Goal: Task Accomplishment & Management: Use online tool/utility

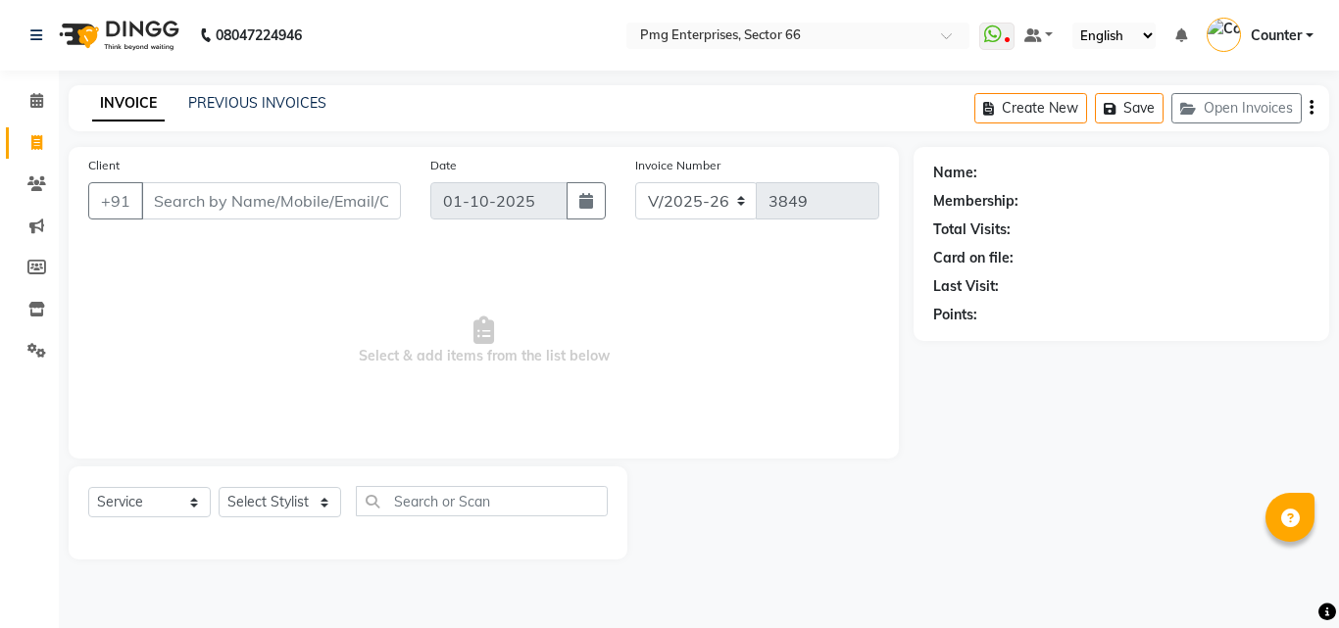
select select "889"
select select "service"
click at [191, 197] on input "Client" at bounding box center [271, 200] width 260 height 37
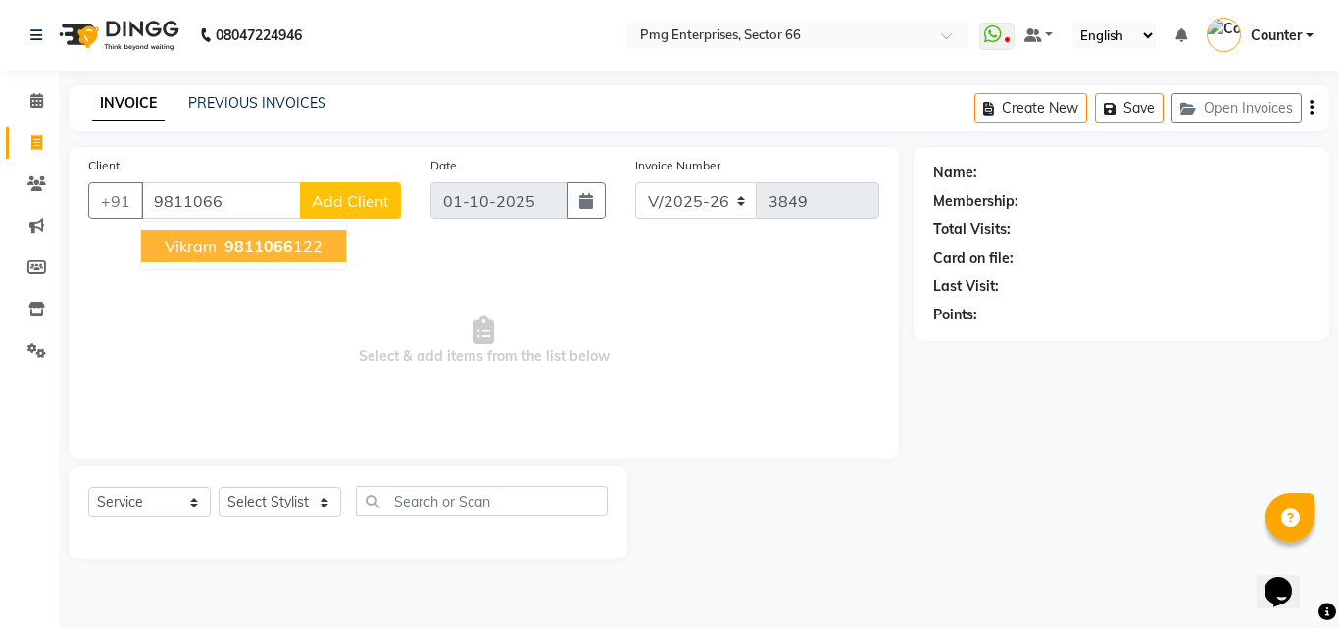
click at [226, 232] on button "vikram 9811066 122" at bounding box center [243, 245] width 205 height 31
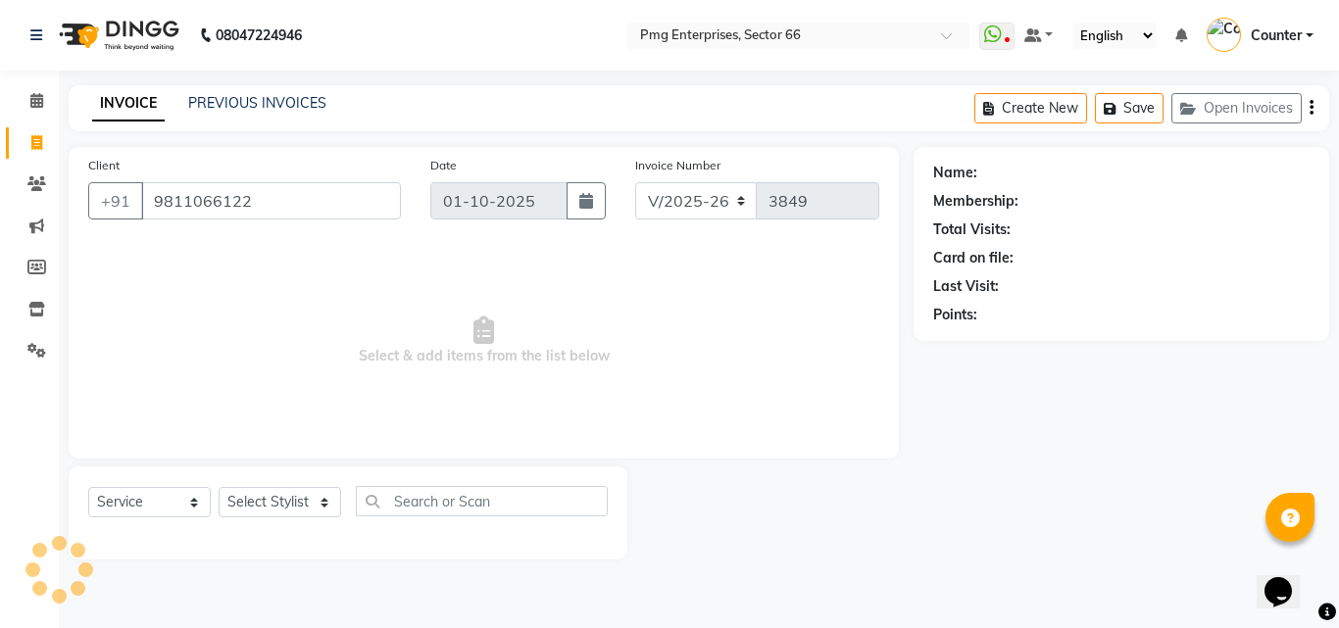
type input "9811066122"
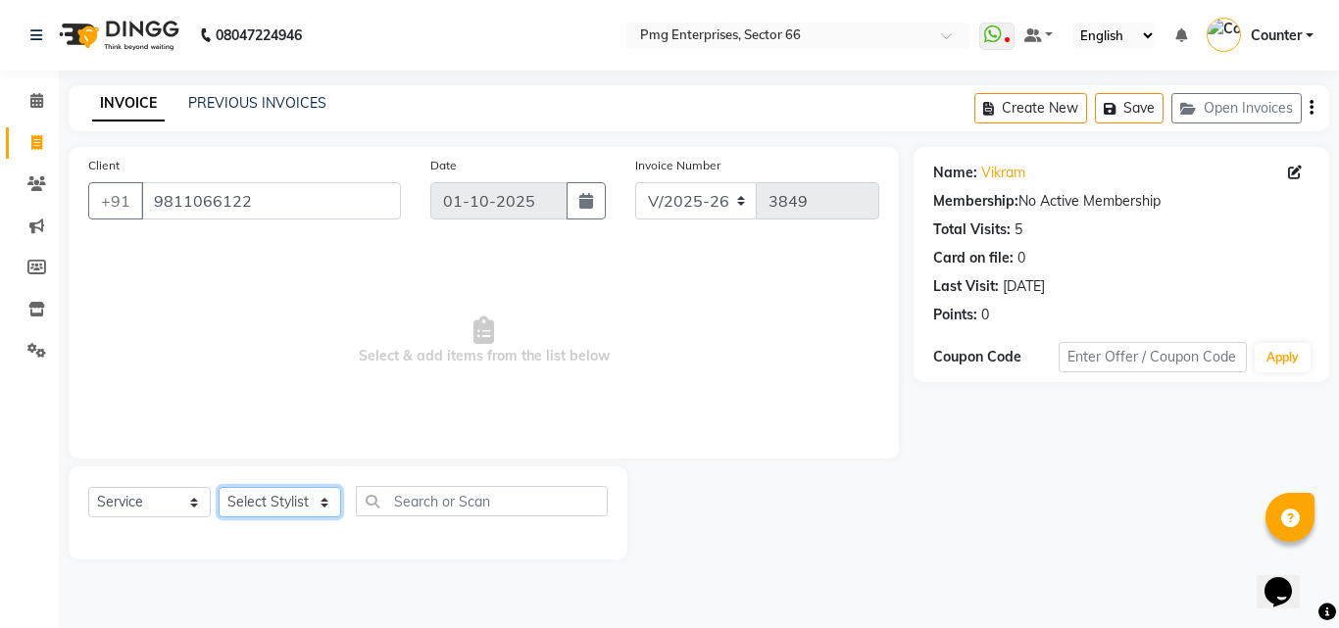
click at [282, 502] on select "Select Stylist [PERSON_NAME] Counter [PERSON_NAME] [PERSON_NAME] [PERSON_NAME] …" at bounding box center [280, 502] width 123 height 30
select select "78814"
click at [219, 487] on select "Select Stylist [PERSON_NAME] Counter [PERSON_NAME] [PERSON_NAME] [PERSON_NAME] …" at bounding box center [280, 502] width 123 height 30
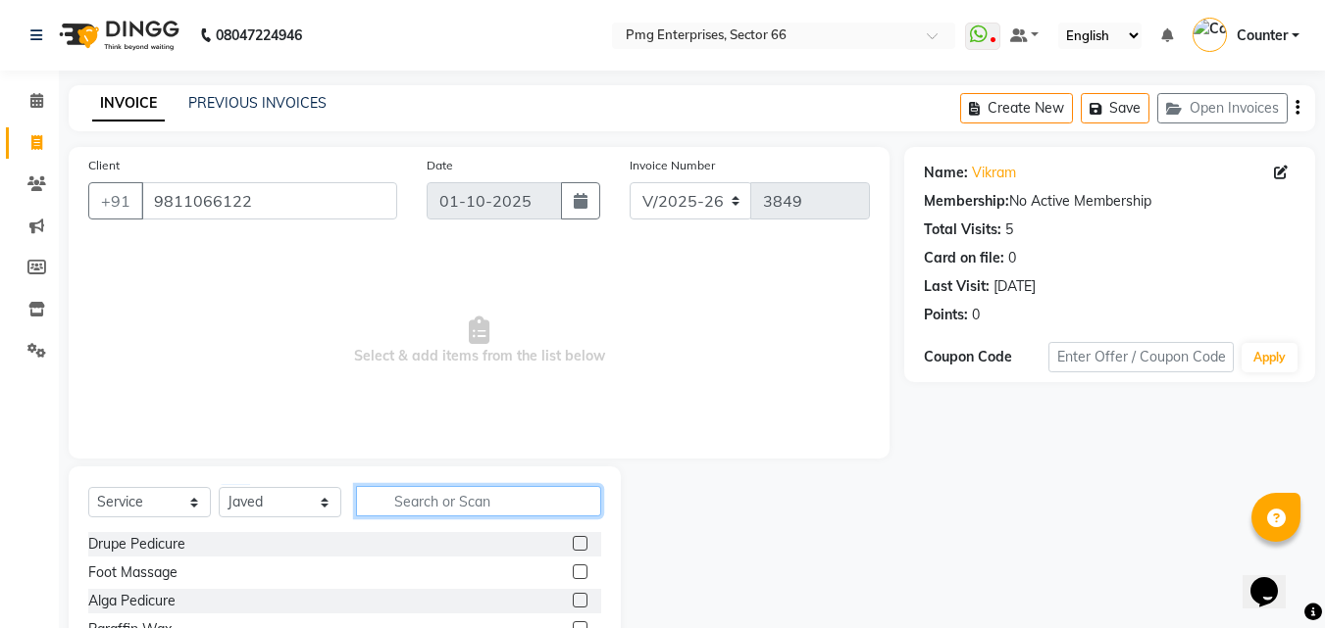
click at [411, 498] on input "text" at bounding box center [478, 501] width 245 height 30
type input "hair"
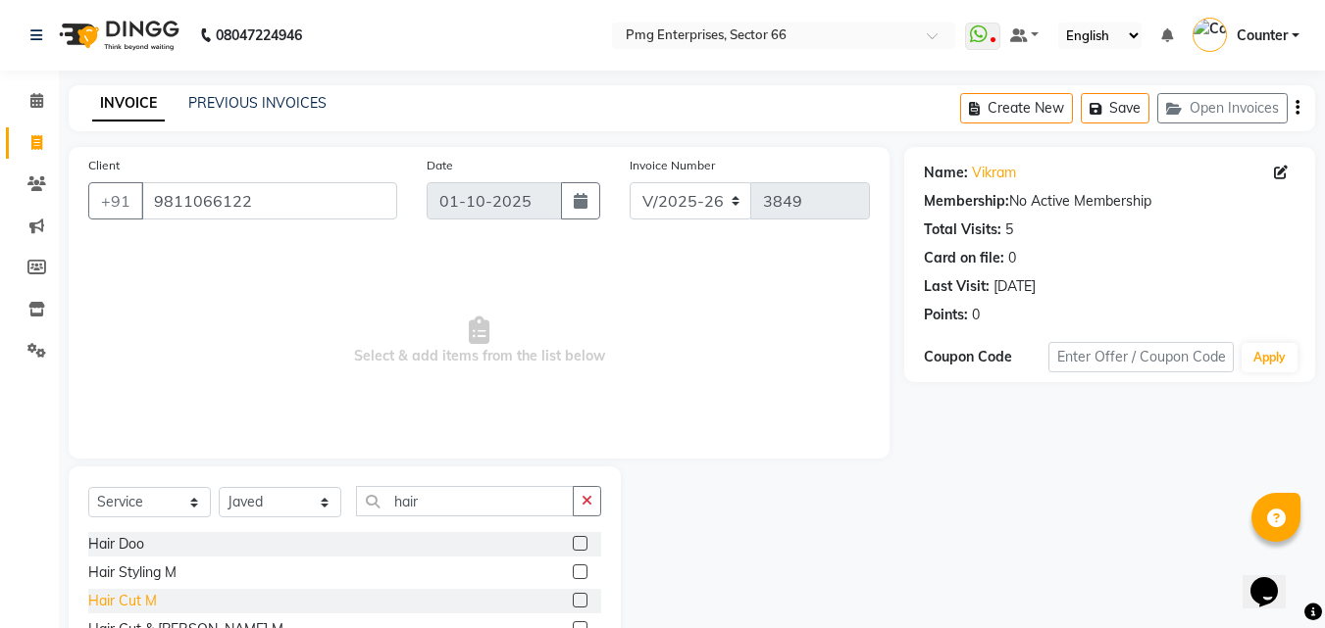
click at [129, 600] on div "Hair Cut M" at bounding box center [122, 601] width 69 height 21
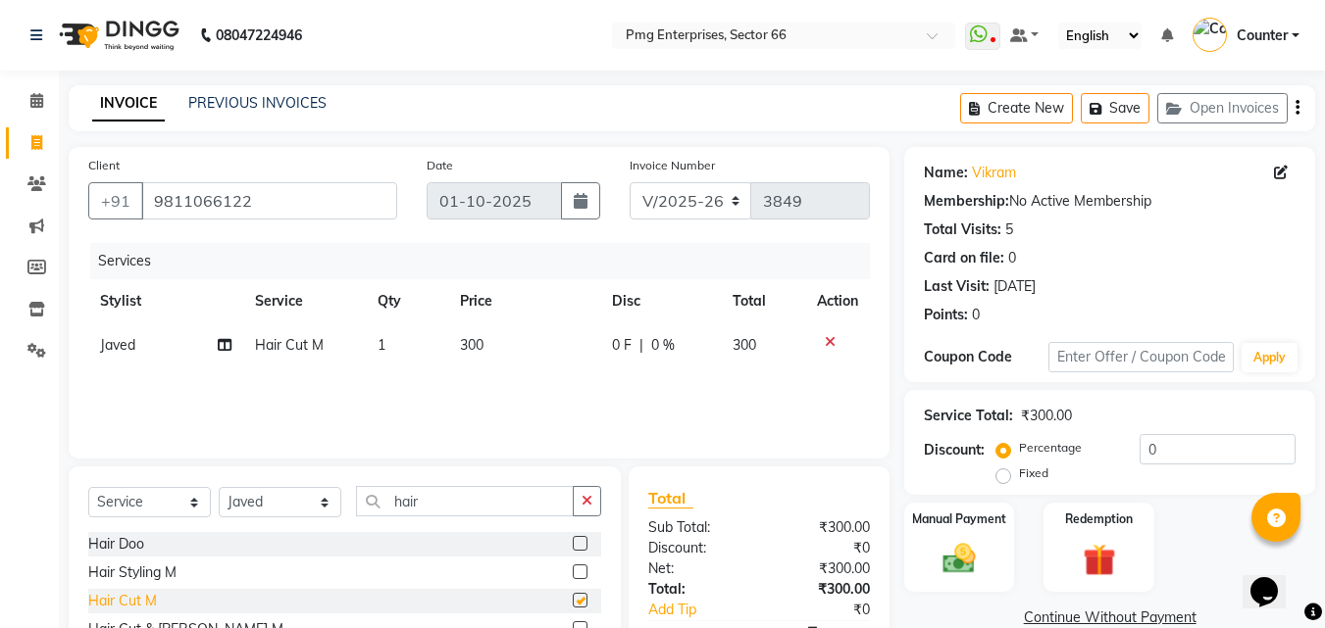
checkbox input "false"
click at [944, 567] on img at bounding box center [958, 558] width 55 height 39
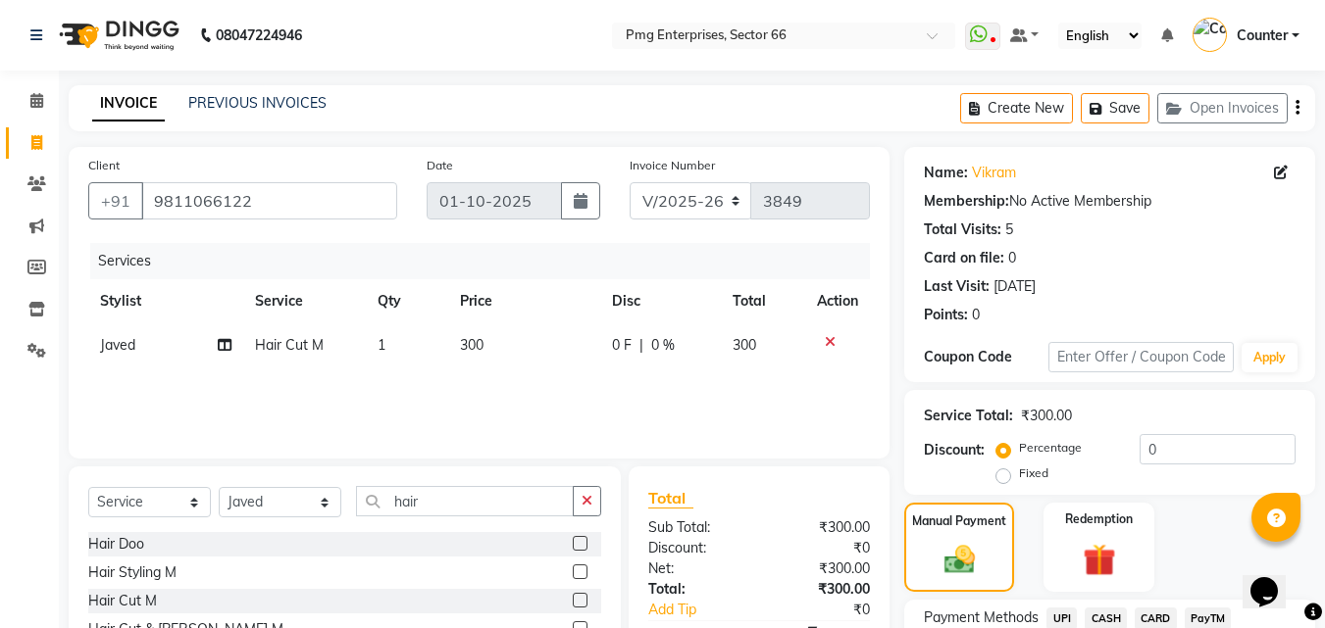
click at [1070, 615] on span "UPI" at bounding box center [1061, 619] width 30 height 23
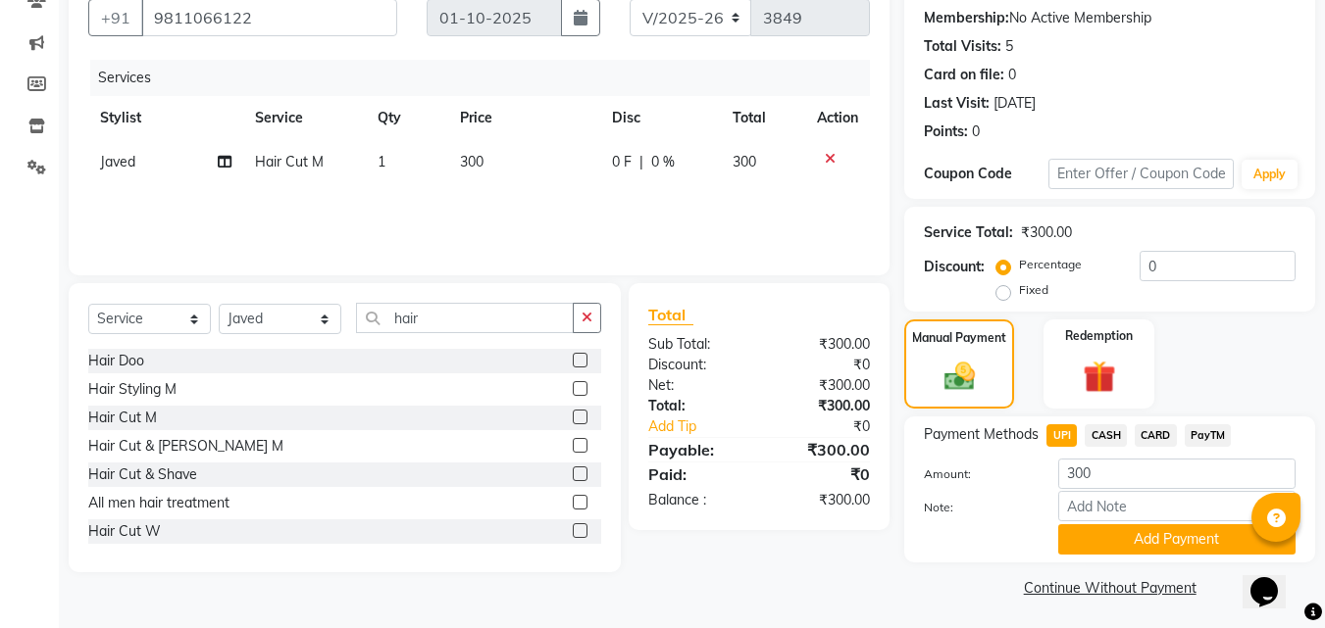
scroll to position [187, 0]
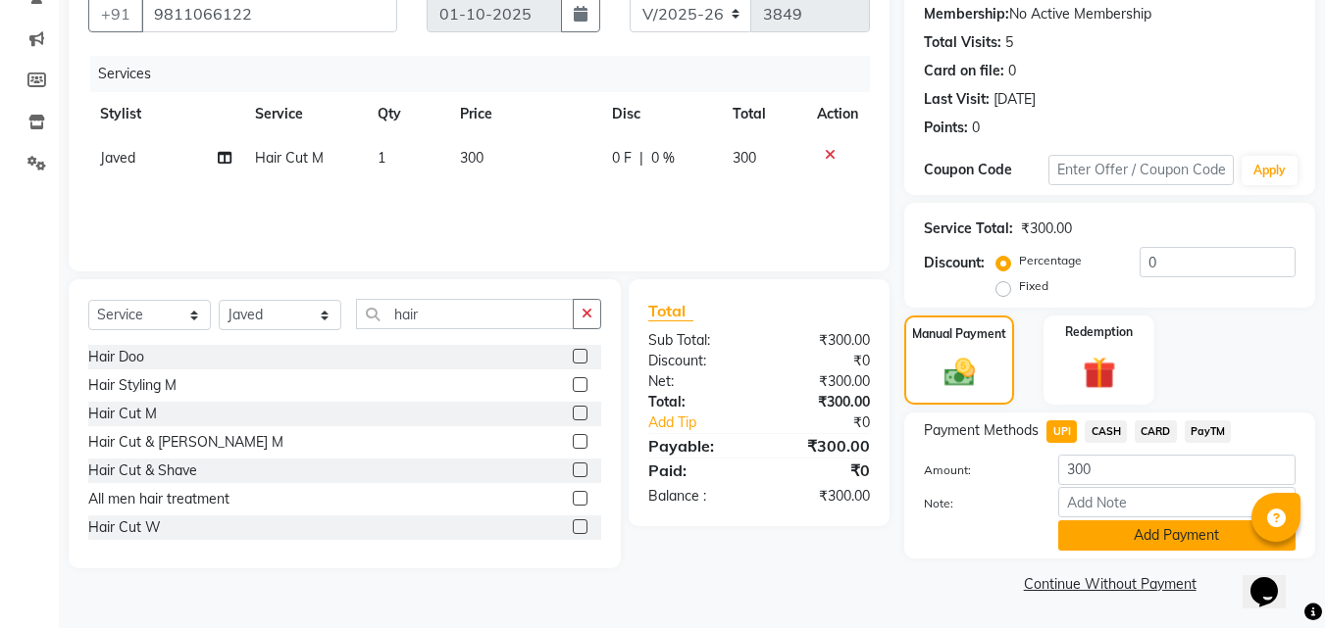
click at [1147, 548] on button "Add Payment" at bounding box center [1176, 536] width 237 height 30
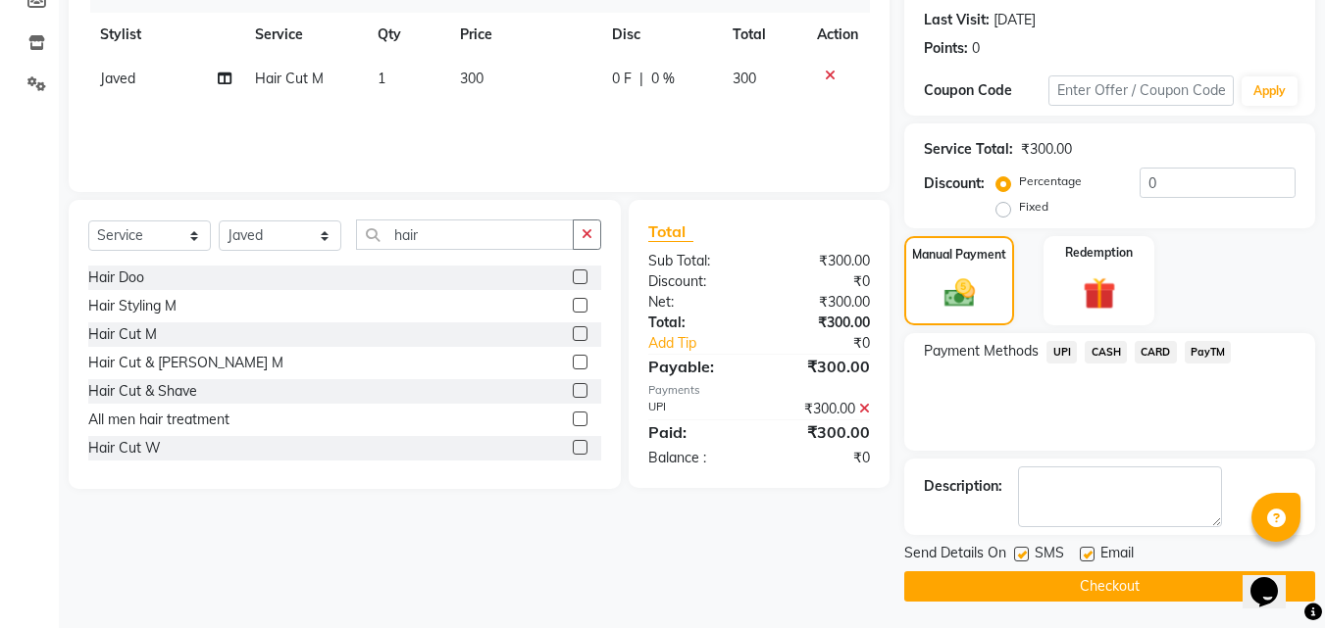
scroll to position [270, 0]
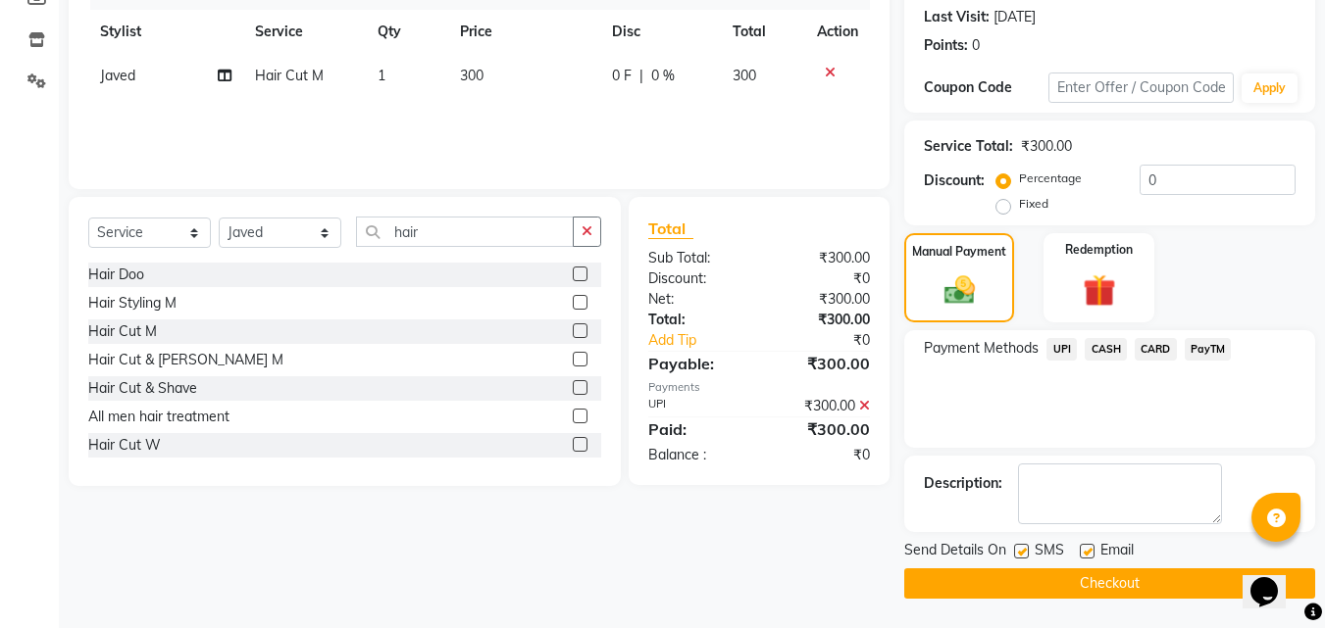
click at [1180, 583] on button "Checkout" at bounding box center [1109, 584] width 411 height 30
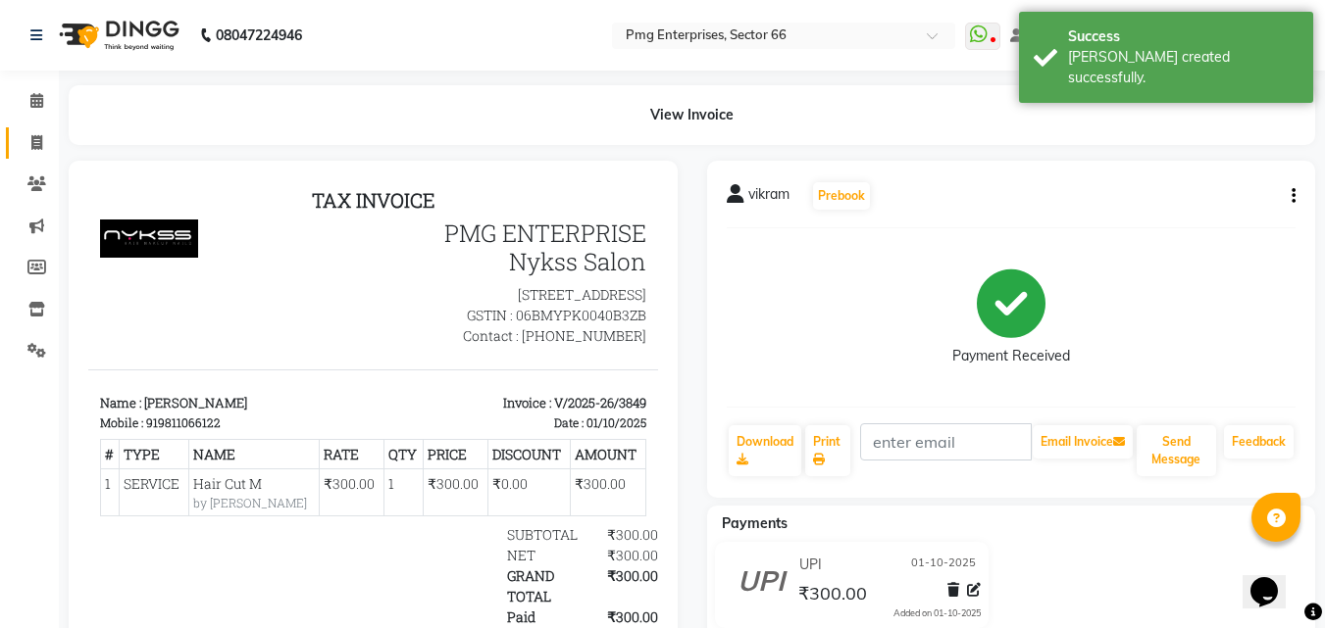
click at [32, 127] on link "Invoice" at bounding box center [29, 143] width 47 height 32
select select "service"
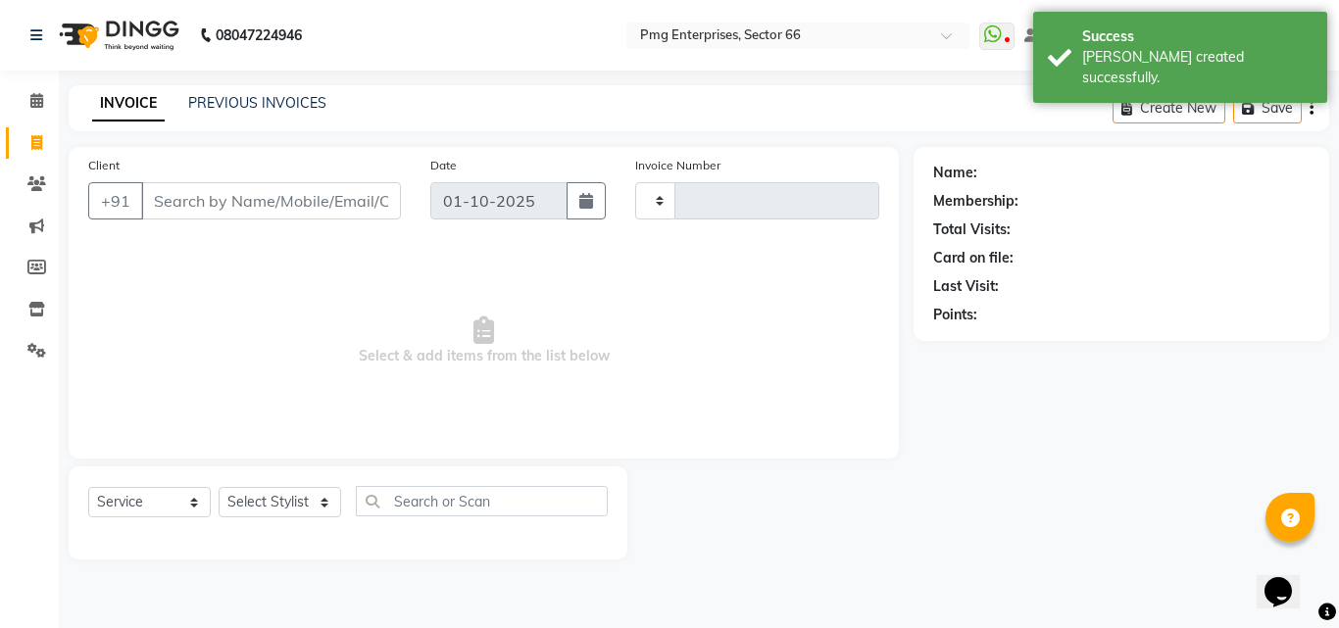
type input "3850"
select select "889"
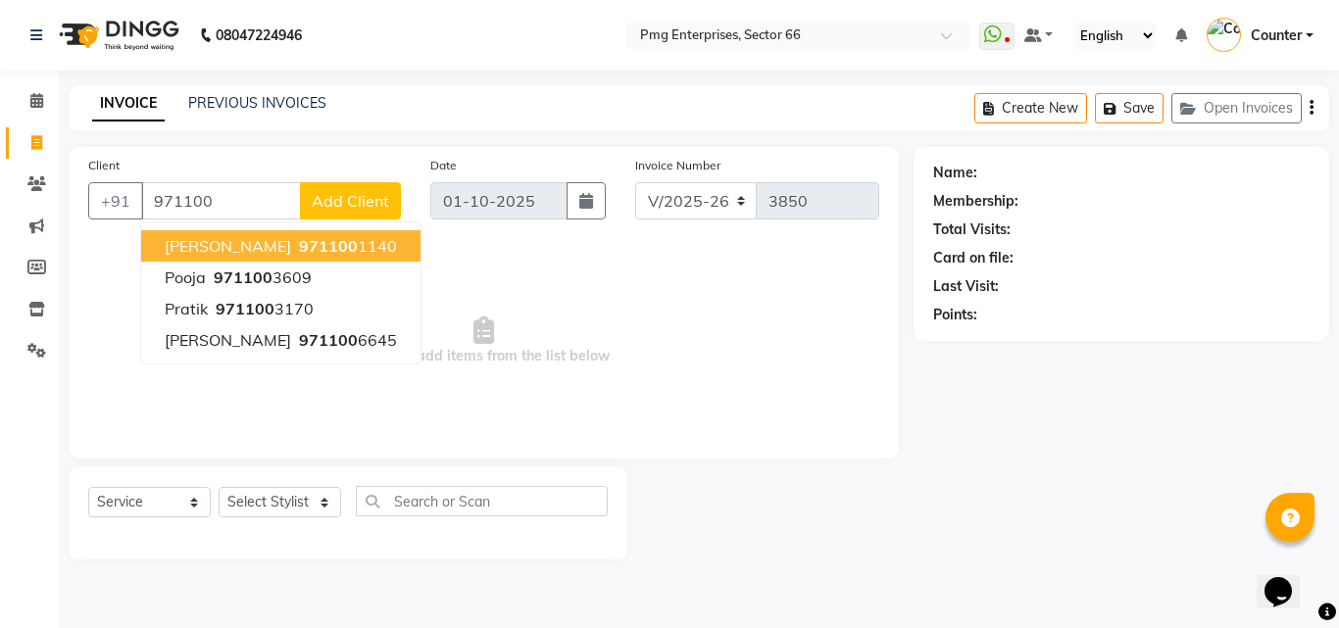
click at [215, 246] on span "[PERSON_NAME]" at bounding box center [228, 246] width 126 height 20
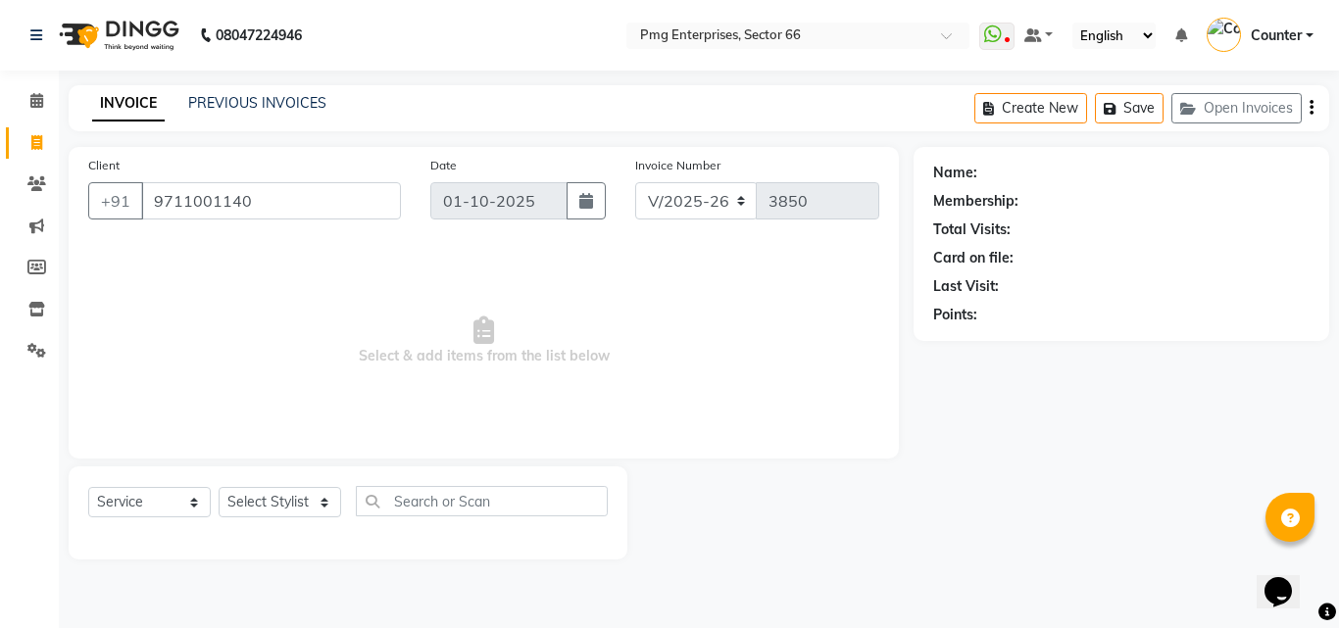
type input "9711001140"
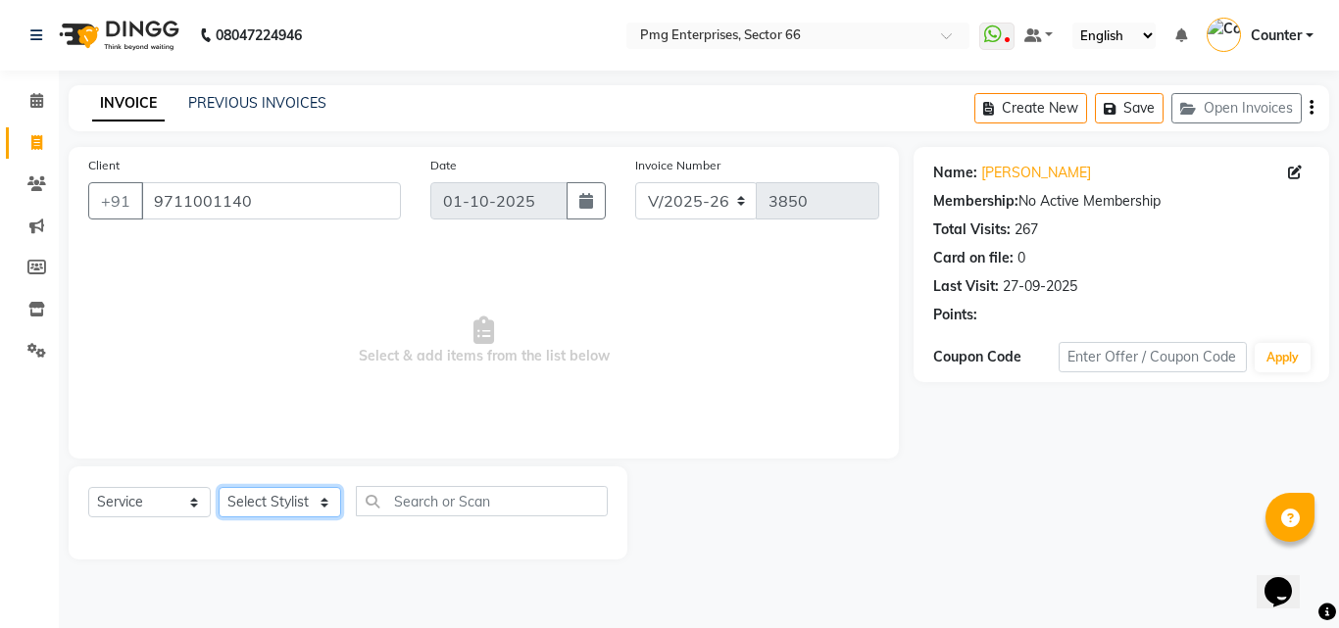
click at [276, 508] on select "Select Stylist [PERSON_NAME] Counter [PERSON_NAME] [PERSON_NAME] [PERSON_NAME] …" at bounding box center [280, 502] width 123 height 30
select select "52446"
click at [219, 487] on select "Select Stylist [PERSON_NAME] Counter [PERSON_NAME] [PERSON_NAME] [PERSON_NAME] …" at bounding box center [280, 502] width 123 height 30
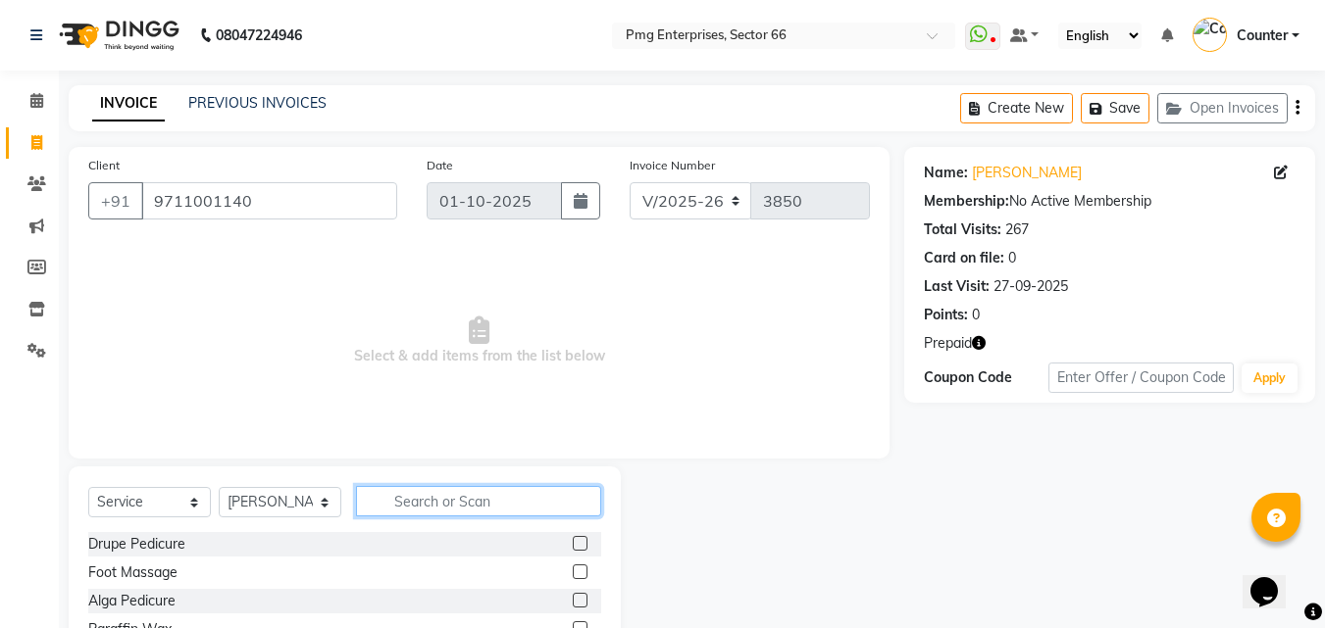
click at [417, 500] on input "text" at bounding box center [478, 501] width 245 height 30
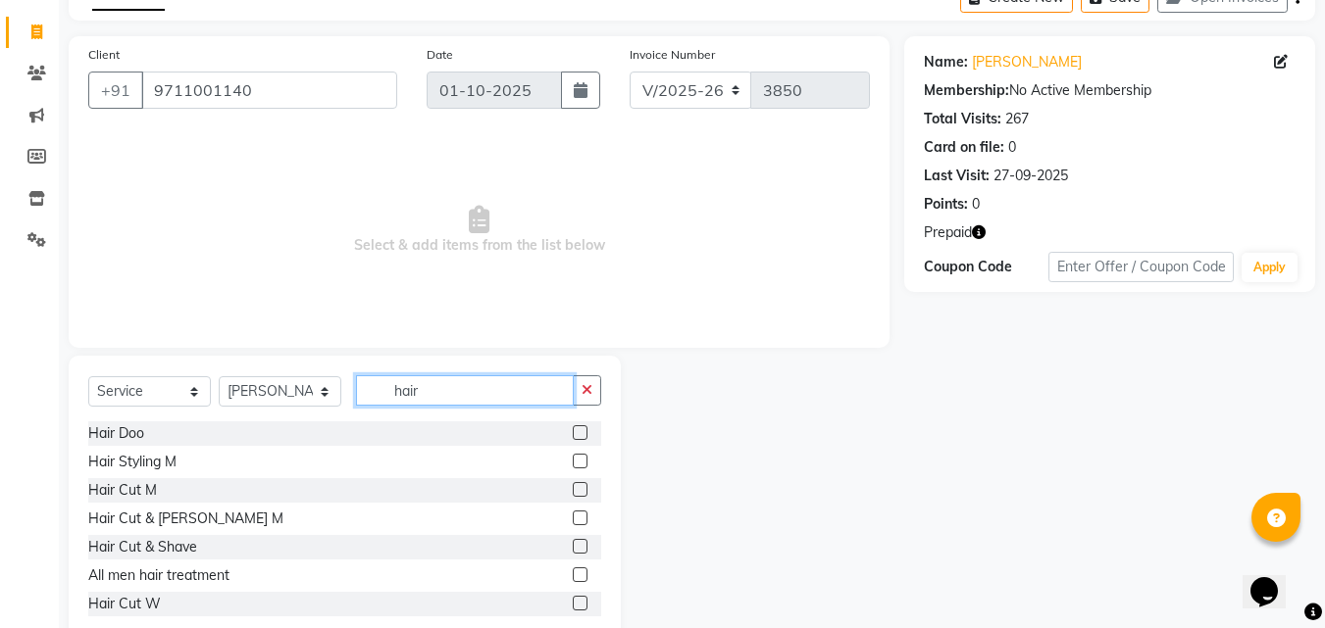
scroll to position [118, 0]
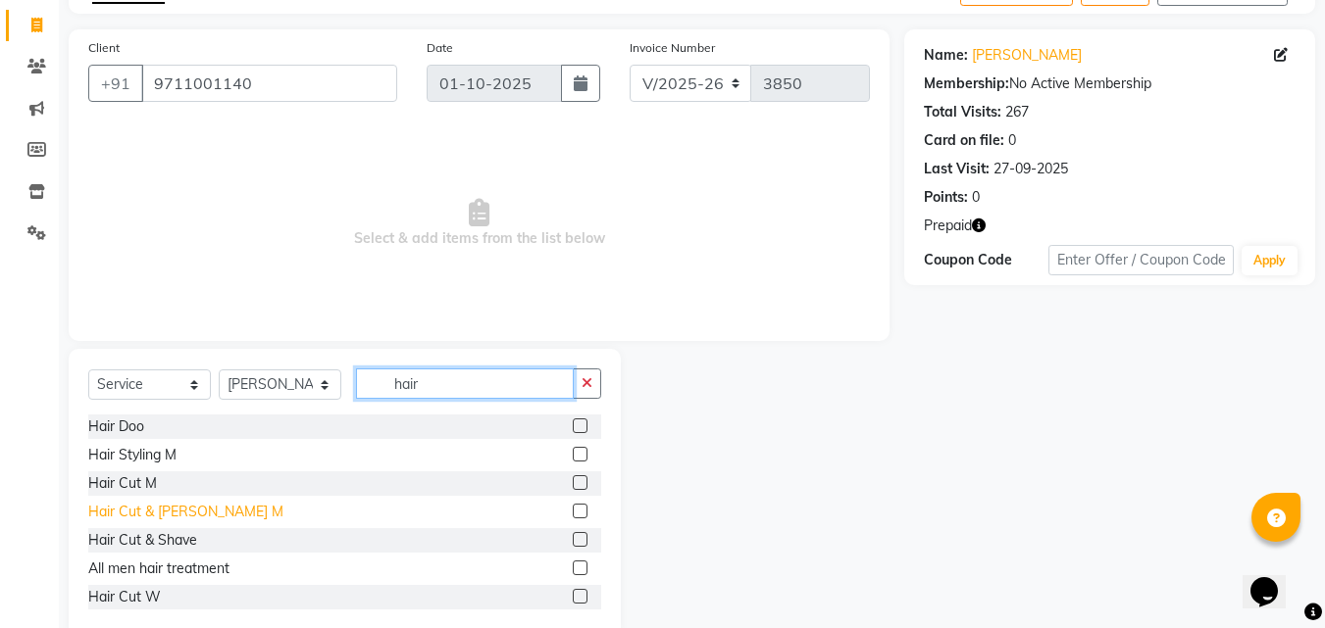
type input "hair"
click at [155, 507] on div "Hair Cut & [PERSON_NAME] M" at bounding box center [185, 512] width 195 height 21
checkbox input "false"
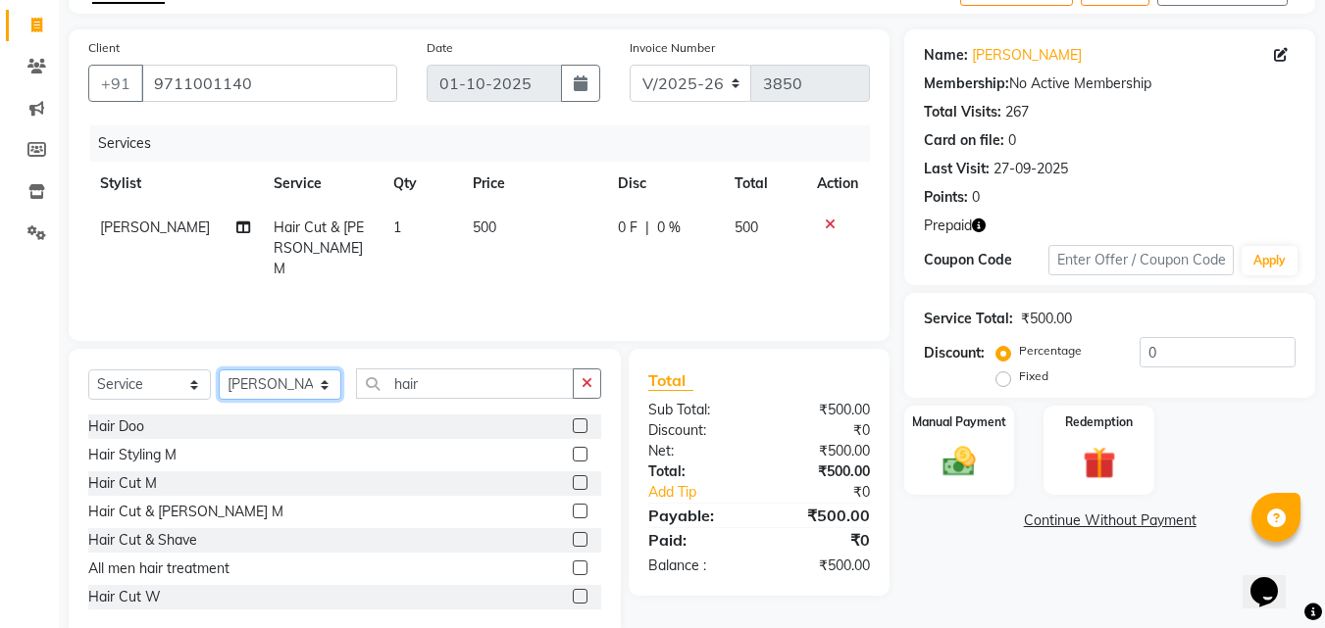
click at [272, 392] on select "Select Stylist [PERSON_NAME] Counter [PERSON_NAME] [PERSON_NAME] [PERSON_NAME] …" at bounding box center [280, 385] width 123 height 30
click at [282, 381] on select "Select Stylist [PERSON_NAME] Counter [PERSON_NAME] [PERSON_NAME] [PERSON_NAME] …" at bounding box center [280, 385] width 123 height 30
select select "49466"
click at [219, 370] on select "Select Stylist [PERSON_NAME] Counter [PERSON_NAME] [PERSON_NAME] [PERSON_NAME] …" at bounding box center [280, 385] width 123 height 30
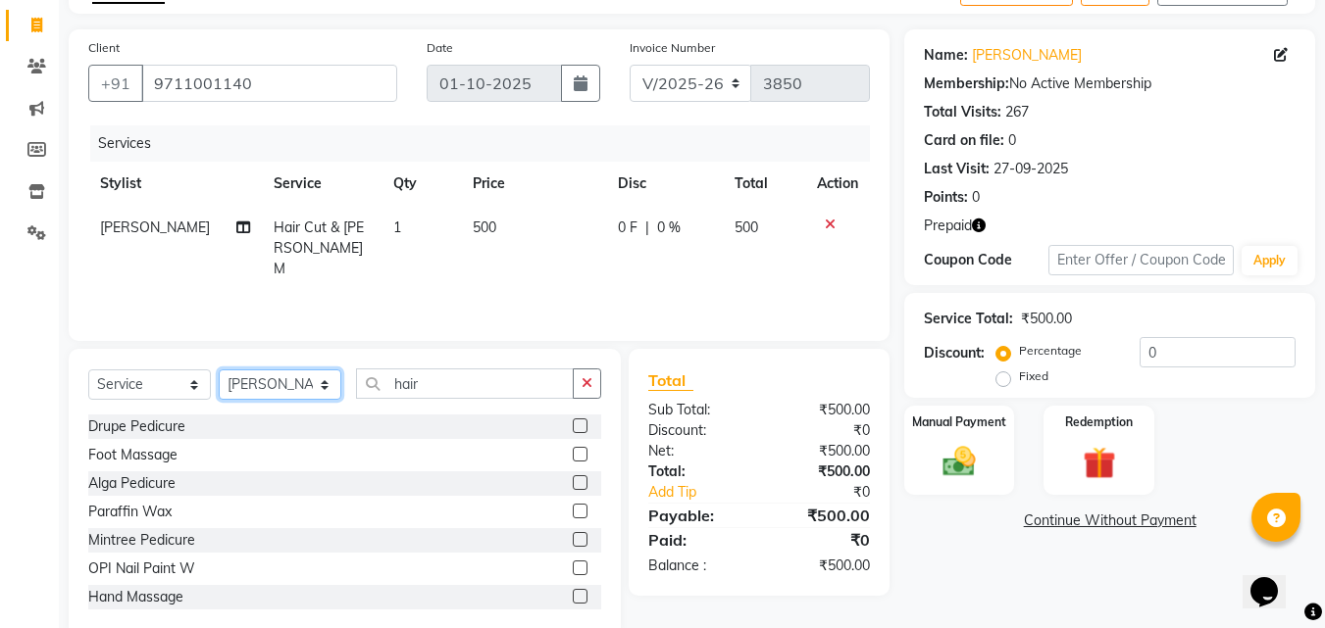
click at [285, 375] on select "Select Stylist [PERSON_NAME] Counter [PERSON_NAME] [PERSON_NAME] [PERSON_NAME] …" at bounding box center [280, 385] width 123 height 30
click at [381, 462] on div "Foot Massage" at bounding box center [344, 455] width 513 height 25
click at [134, 228] on span "[PERSON_NAME]" at bounding box center [155, 228] width 110 height 18
select select "52446"
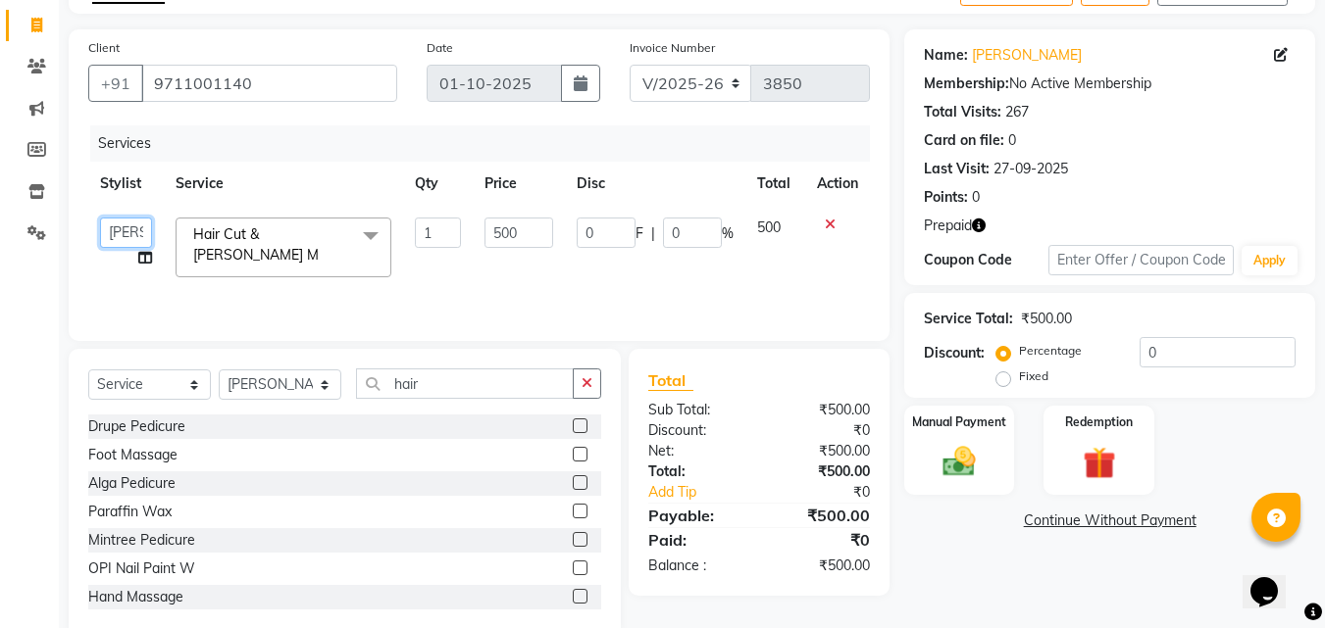
click at [134, 228] on select "[PERSON_NAME] Counter [PERSON_NAME] [PERSON_NAME] [PERSON_NAME] [PERSON_NAME]" at bounding box center [126, 233] width 52 height 30
select select "49466"
click at [268, 384] on select "Select Stylist [PERSON_NAME] Counter [PERSON_NAME] [PERSON_NAME] [PERSON_NAME] …" at bounding box center [280, 385] width 123 height 30
select select "52446"
click at [219, 370] on select "Select Stylist [PERSON_NAME] Counter [PERSON_NAME] [PERSON_NAME] [PERSON_NAME] …" at bounding box center [280, 385] width 123 height 30
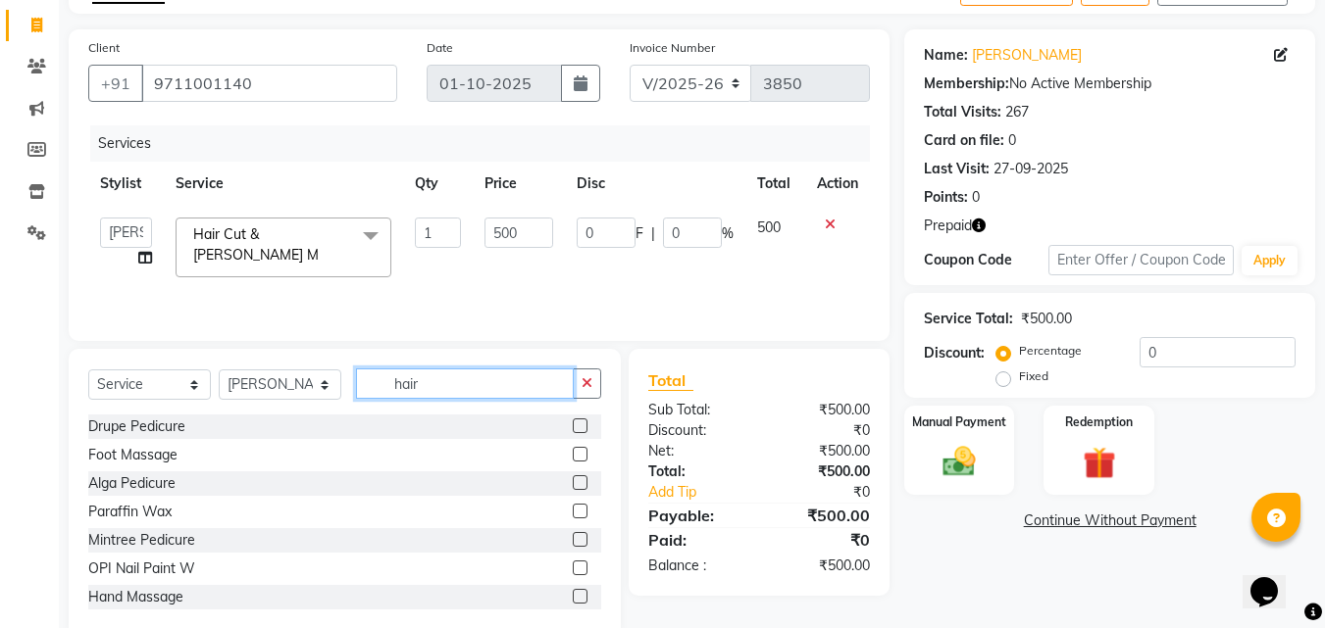
click at [422, 375] on input "hair" at bounding box center [465, 384] width 218 height 30
type input "hai"
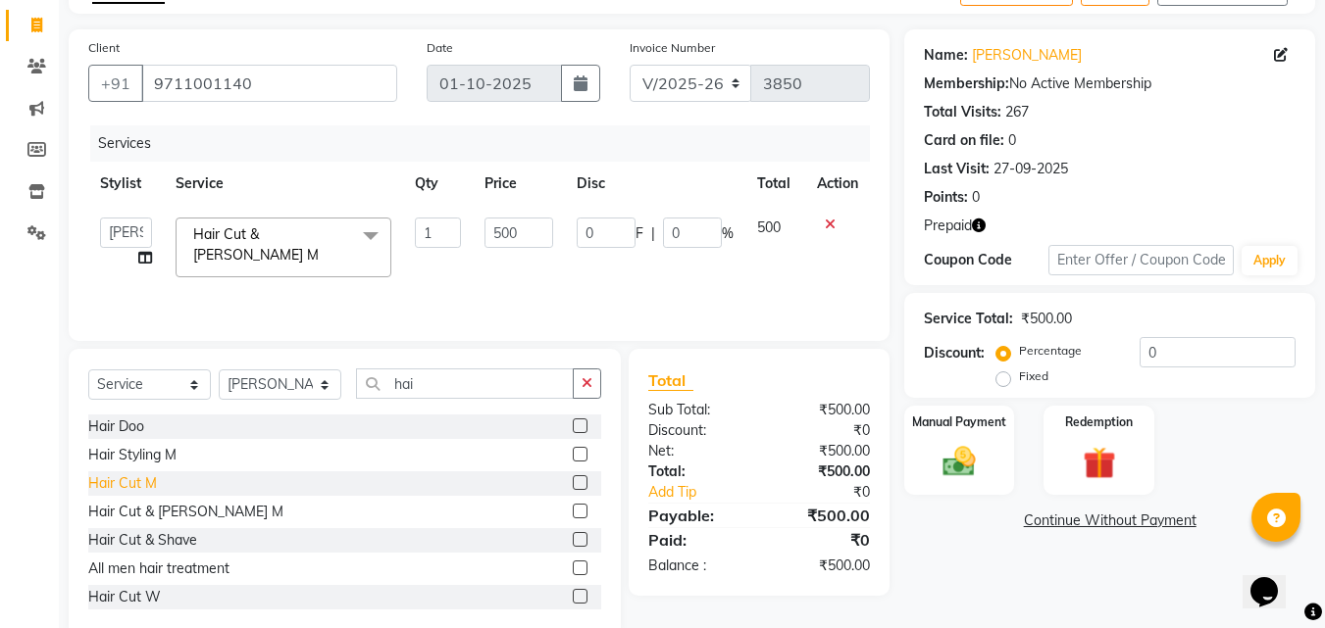
click at [131, 479] on div "Hair Cut M" at bounding box center [122, 484] width 69 height 21
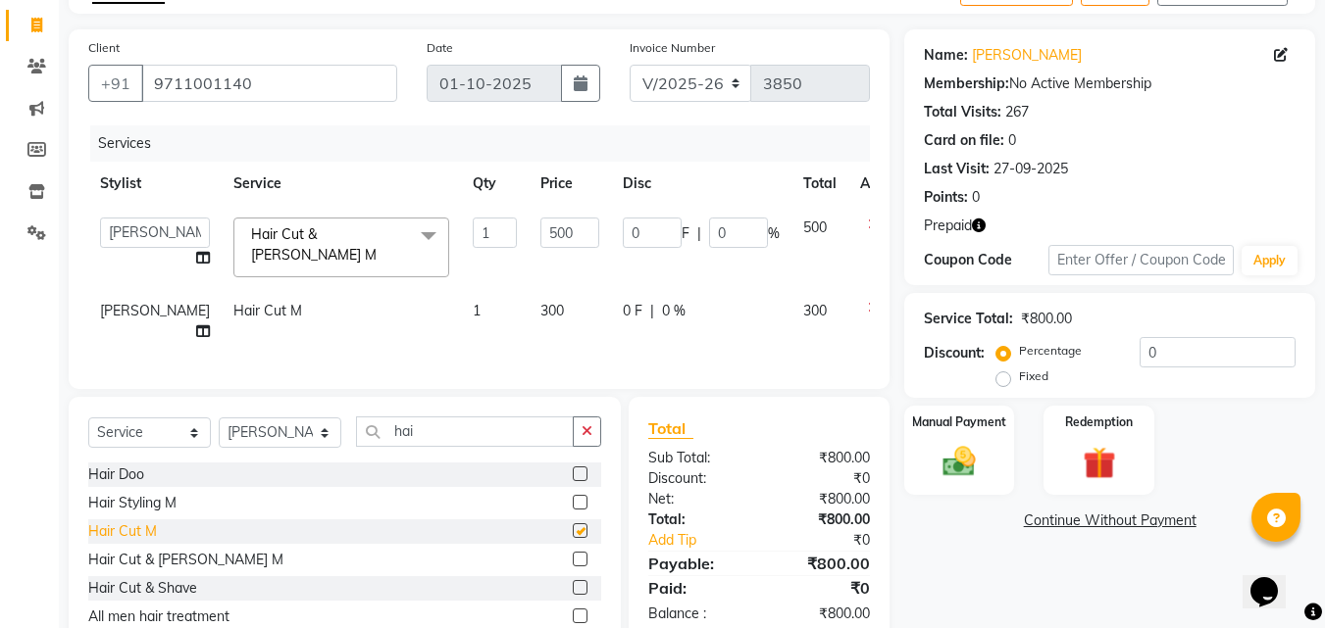
checkbox input "false"
click at [1082, 467] on img at bounding box center [1098, 463] width 55 height 42
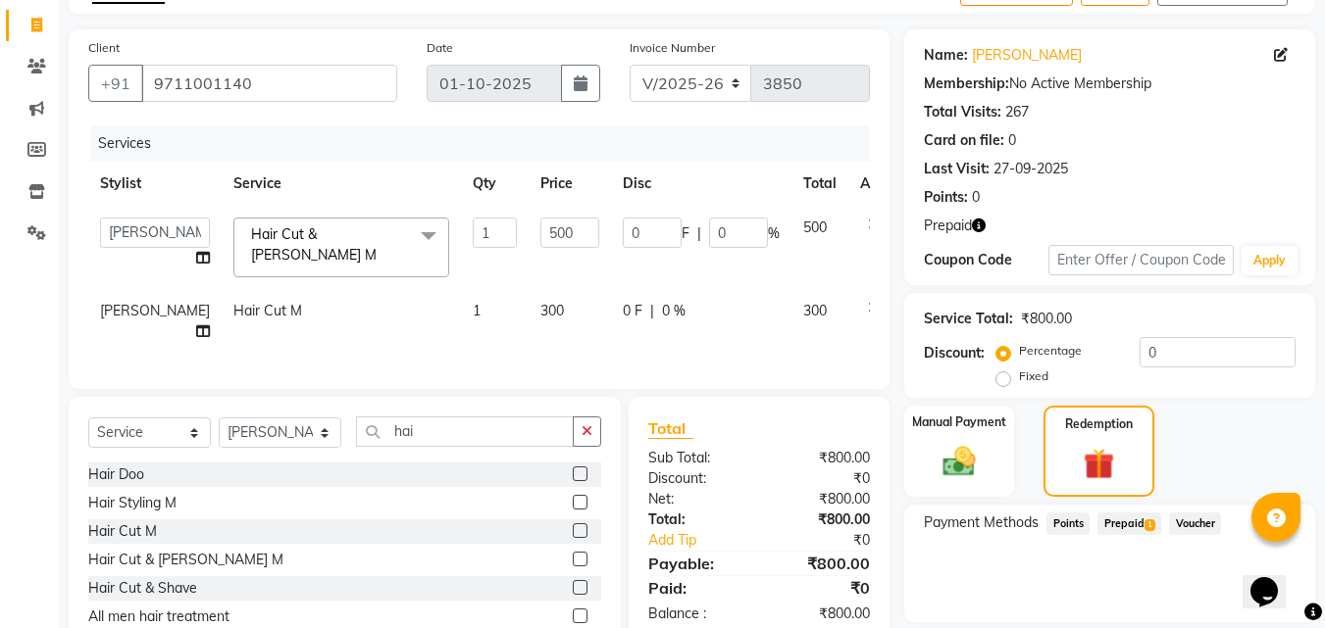
click at [1140, 520] on span "Prepaid 1" at bounding box center [1129, 524] width 64 height 23
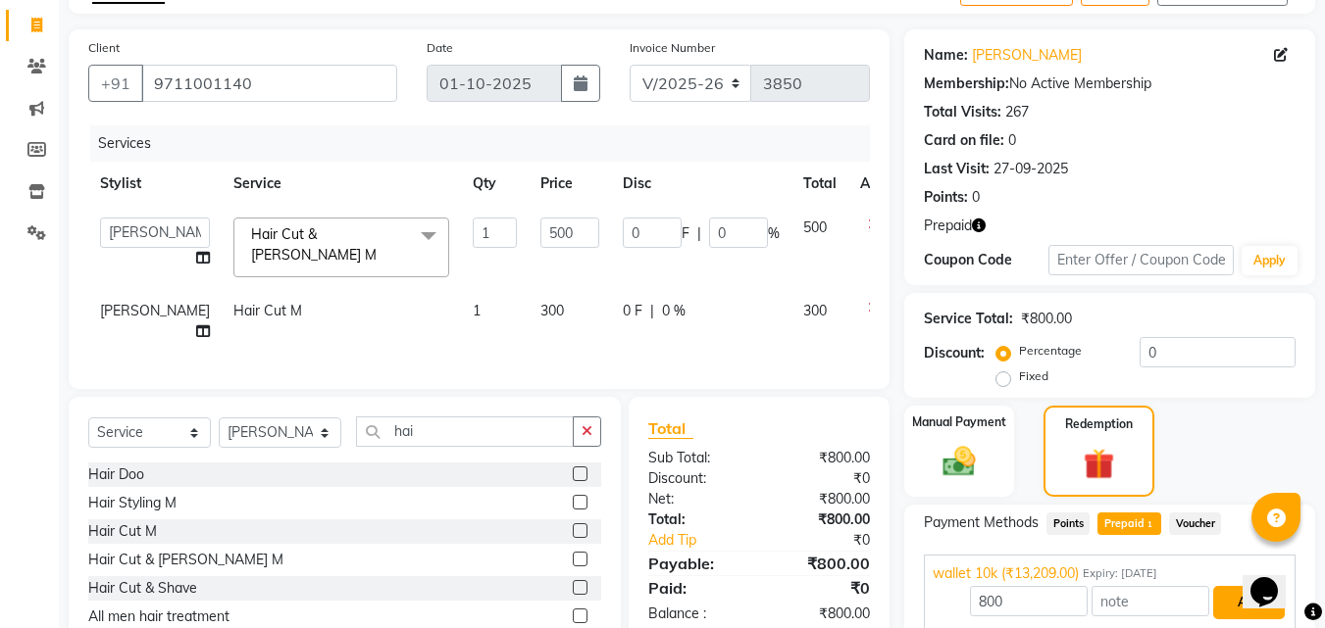
click at [1235, 600] on button "Add" at bounding box center [1249, 602] width 72 height 33
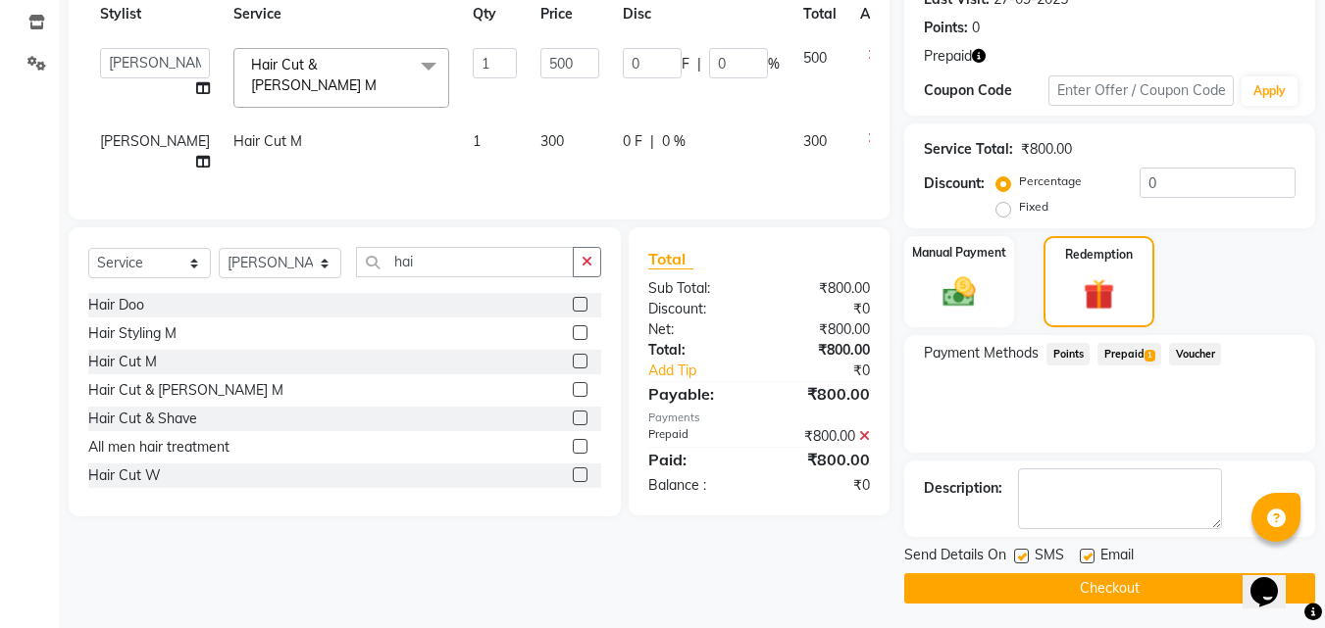
scroll to position [292, 0]
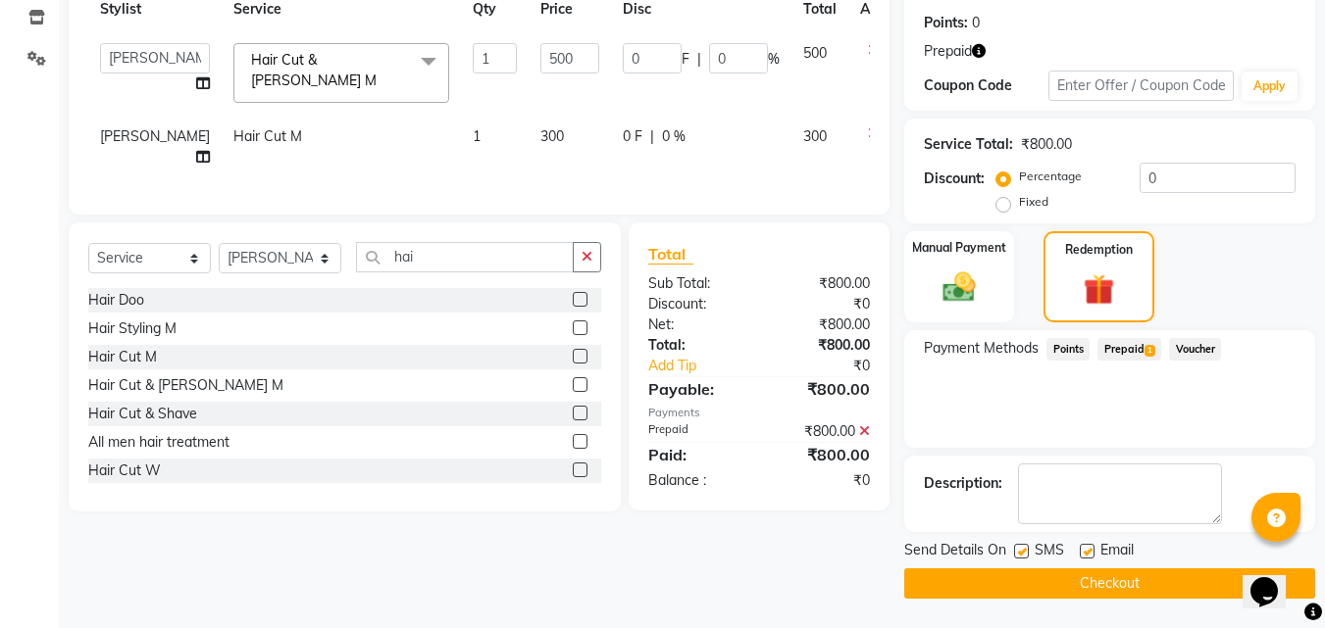
click at [1183, 586] on button "Checkout" at bounding box center [1109, 584] width 411 height 30
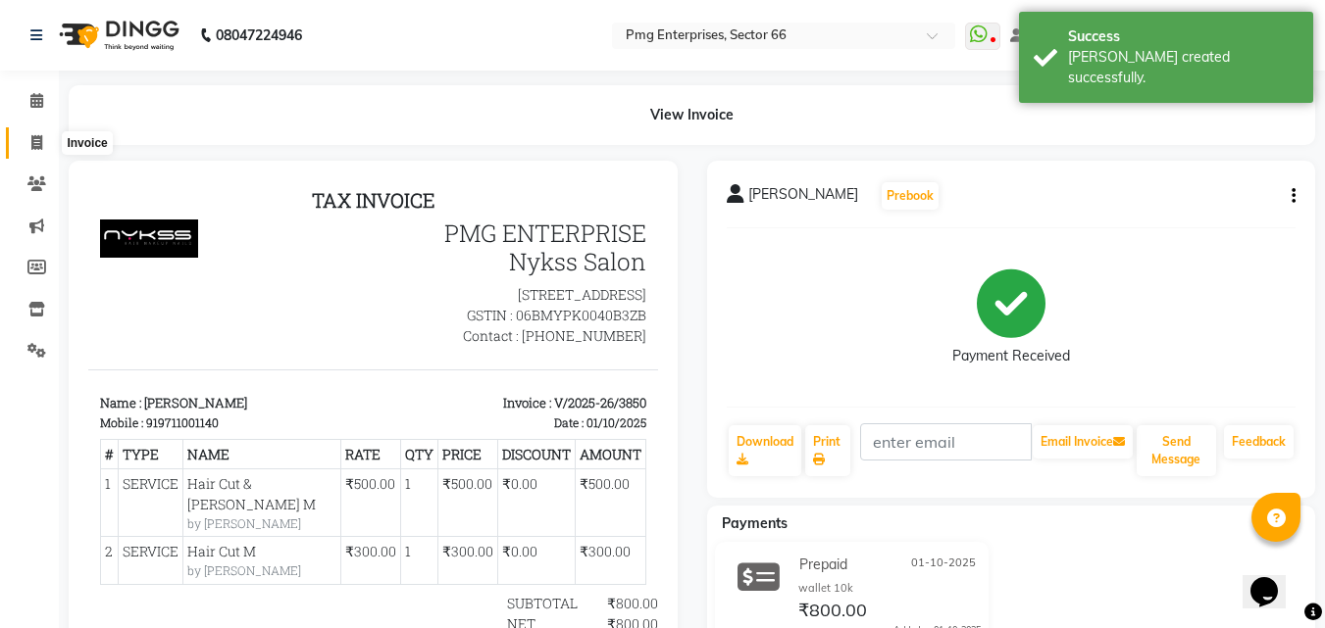
click at [36, 138] on icon at bounding box center [36, 142] width 11 height 15
select select "service"
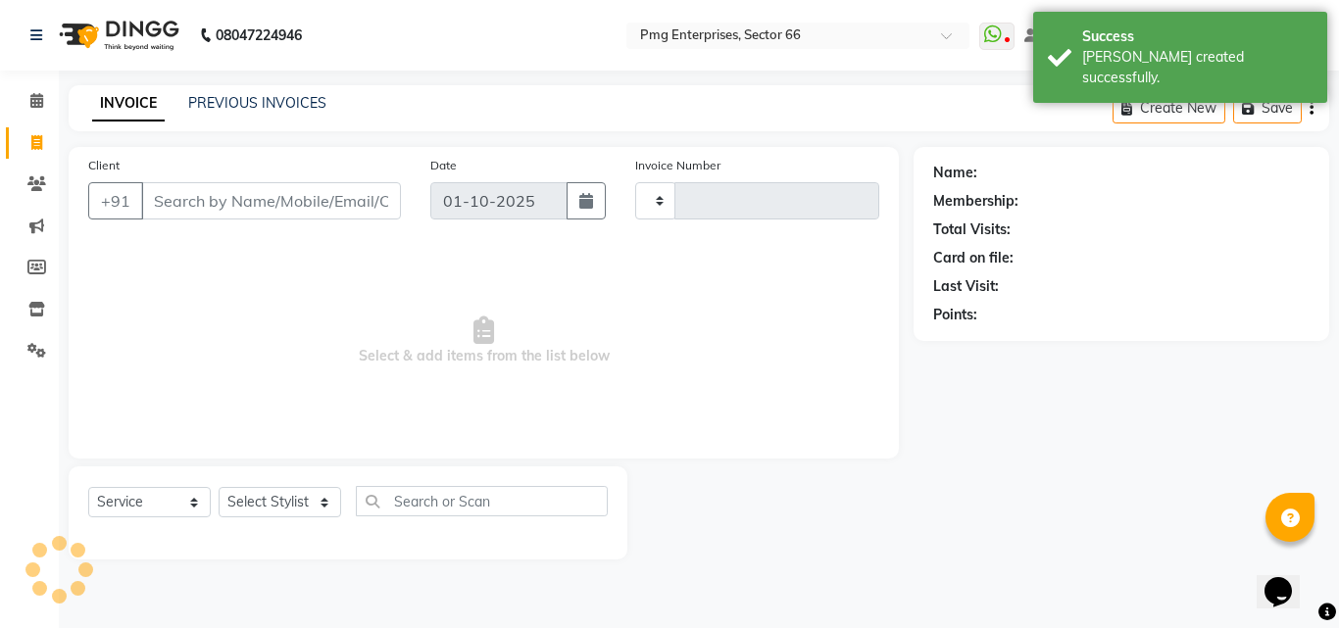
type input "3851"
select select "889"
